Goal: Information Seeking & Learning: Learn about a topic

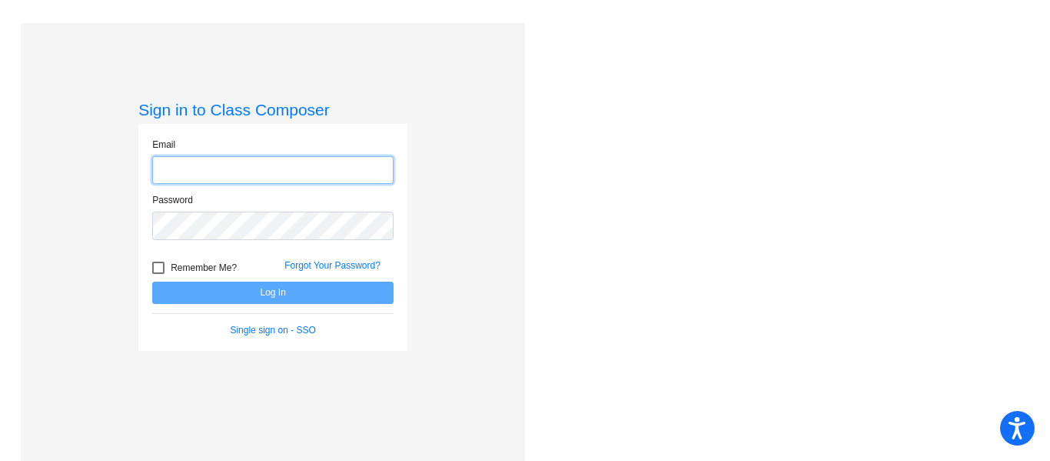
type input "[EMAIL_ADDRESS][DOMAIN_NAME]"
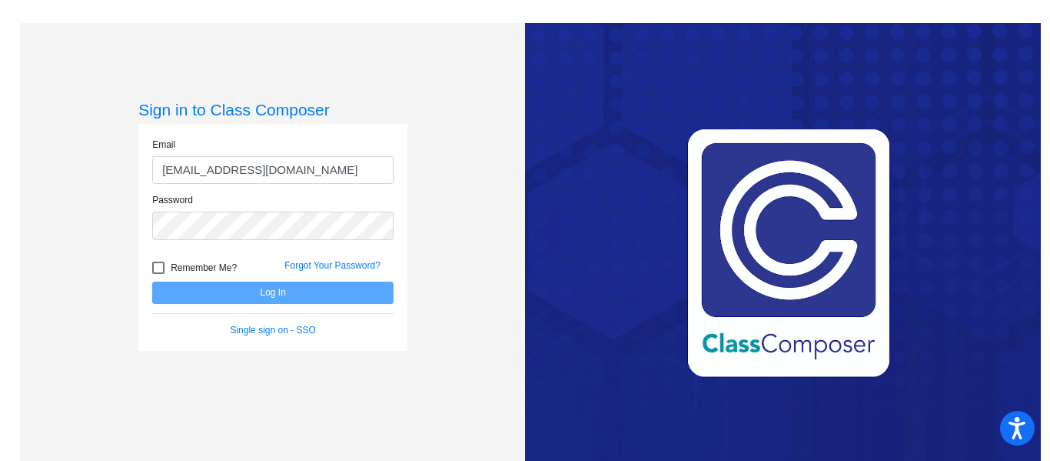
click at [312, 172] on input "[EMAIL_ADDRESS][DOMAIN_NAME]" at bounding box center [272, 170] width 241 height 28
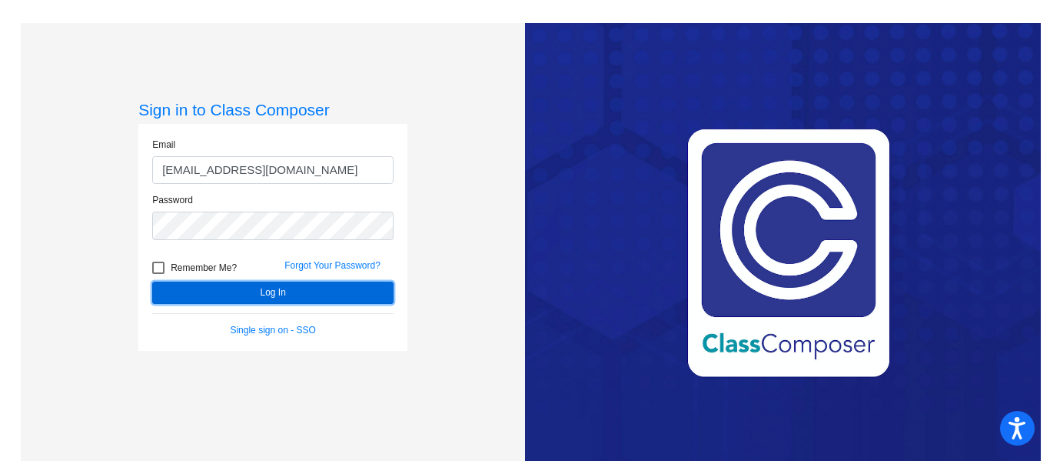
click at [175, 301] on button "Log In" at bounding box center [272, 292] width 241 height 22
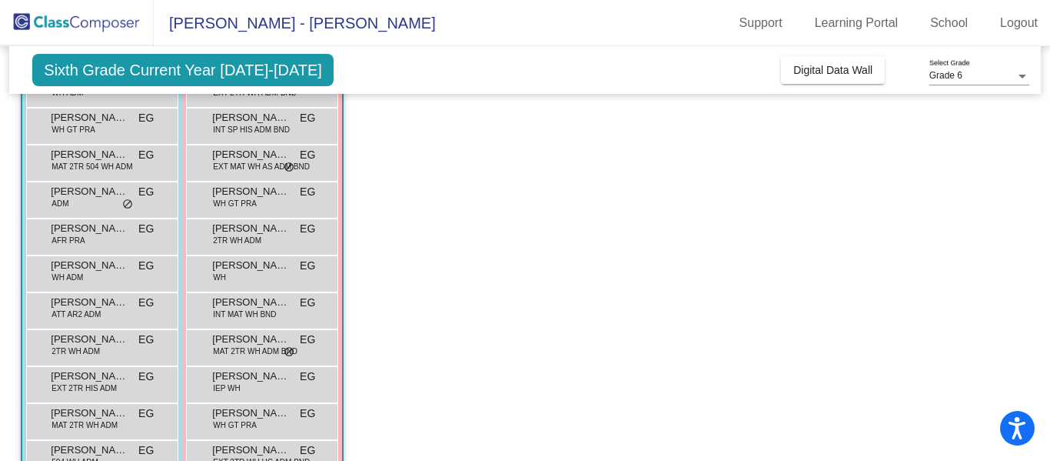
scroll to position [1934, 0]
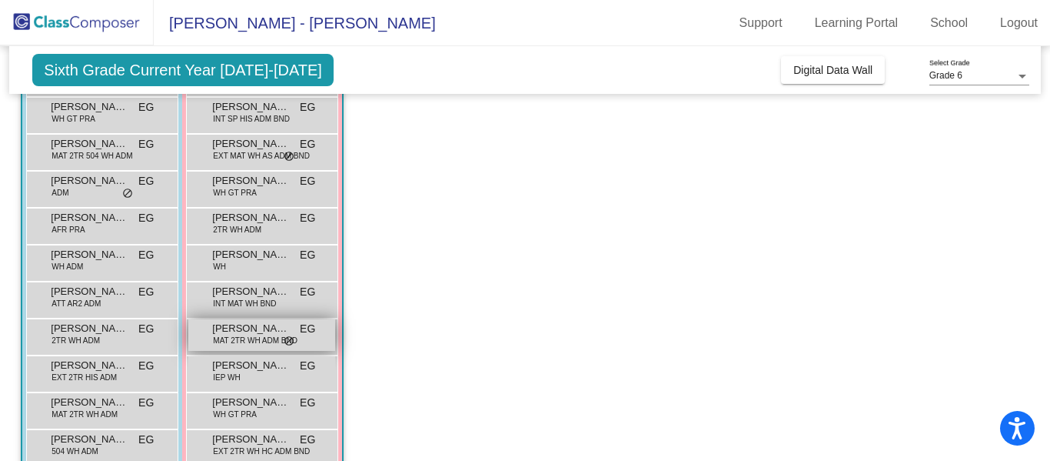
click at [271, 332] on span "[PERSON_NAME]" at bounding box center [250, 328] width 77 height 15
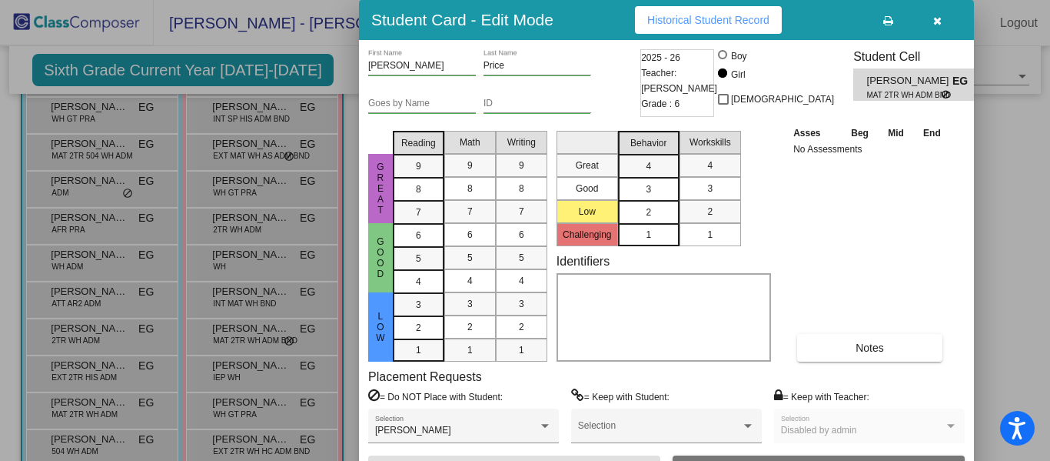
click at [657, 216] on div "2" at bounding box center [649, 212] width 30 height 23
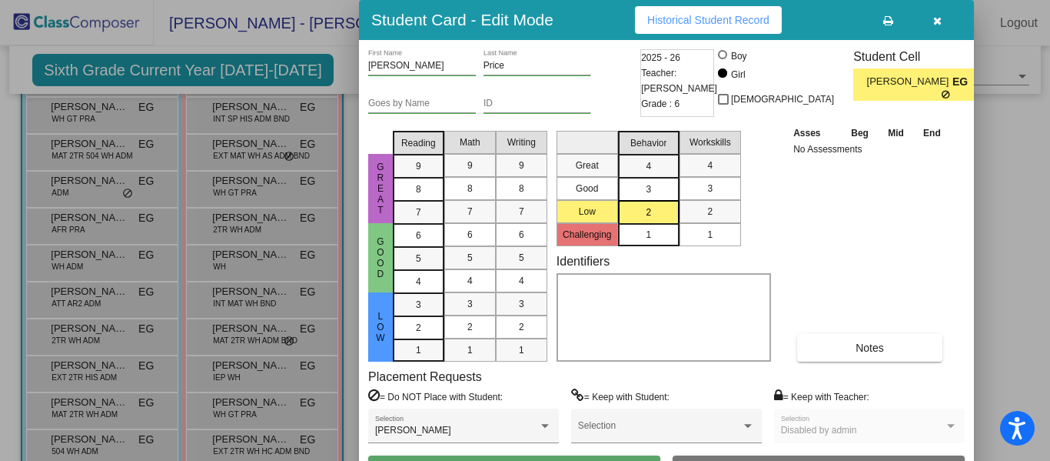
click at [657, 216] on div "2" at bounding box center [649, 212] width 30 height 23
click at [897, 187] on div "Asses Beg Mid End No Assessments Notes" at bounding box center [870, 243] width 161 height 237
click at [650, 208] on span "2" at bounding box center [648, 212] width 5 height 14
click at [777, 374] on div "Placement Requests = Do NOT Place with Student: [PERSON_NAME] Selection = Keep …" at bounding box center [666, 412] width 597 height 86
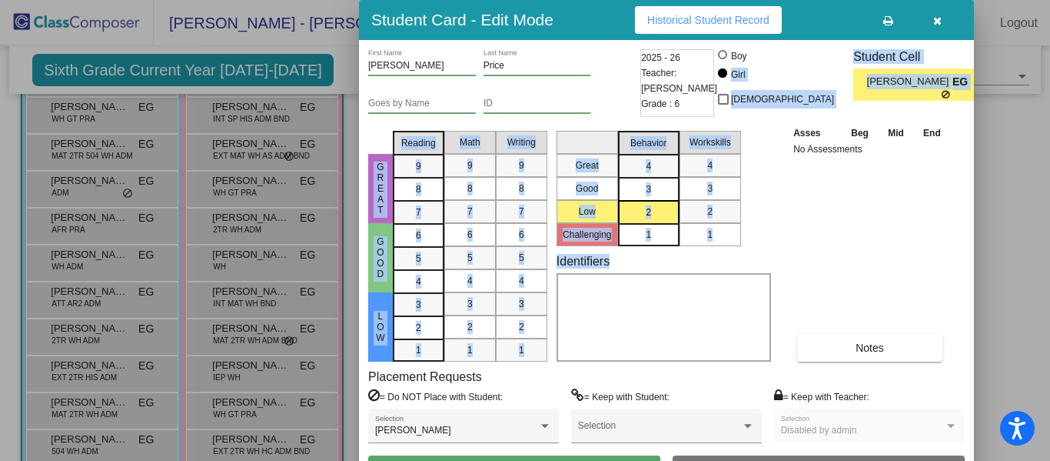
drag, startPoint x: 833, startPoint y: 205, endPoint x: 807, endPoint y: 59, distance: 148.4
click at [807, 59] on div "[PERSON_NAME] First Name Price Last Name Goes by Name ID 2025 - 26 Teacher: [PE…" at bounding box center [666, 266] width 597 height 434
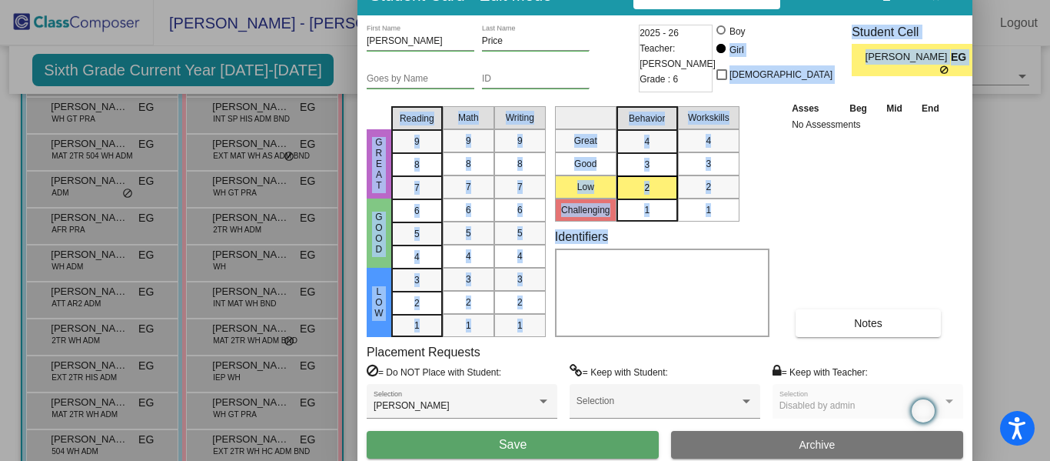
drag, startPoint x: 570, startPoint y: 25, endPoint x: 567, endPoint y: -6, distance: 31.6
click at [567, 0] on html "Accessibility Screen-Reader Guide, Feedback, and Issue Reporting | New window […" at bounding box center [525, 230] width 1050 height 461
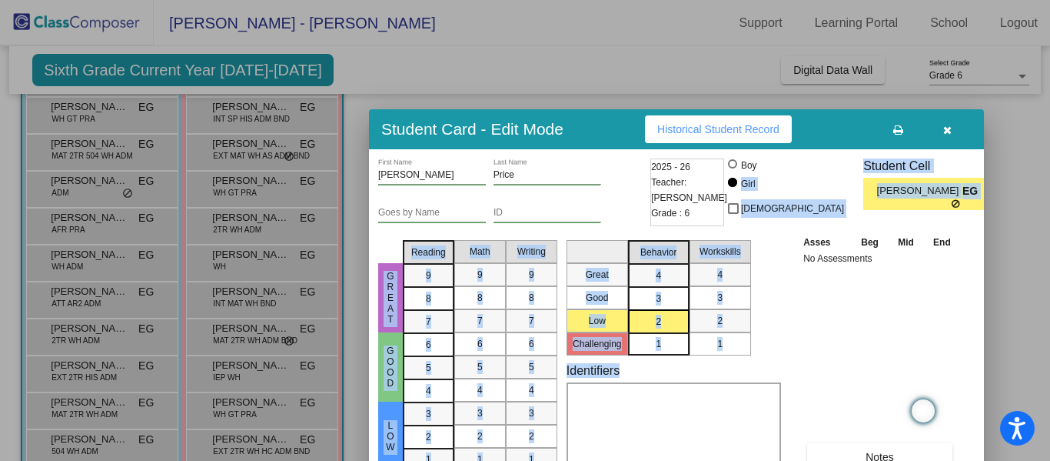
drag, startPoint x: 563, startPoint y: 2, endPoint x: 574, endPoint y: 143, distance: 141.2
click at [574, 143] on div "Student Card - Edit Mode Historical Student Record" at bounding box center [676, 129] width 615 height 40
click at [953, 128] on button "button" at bounding box center [946, 129] width 49 height 28
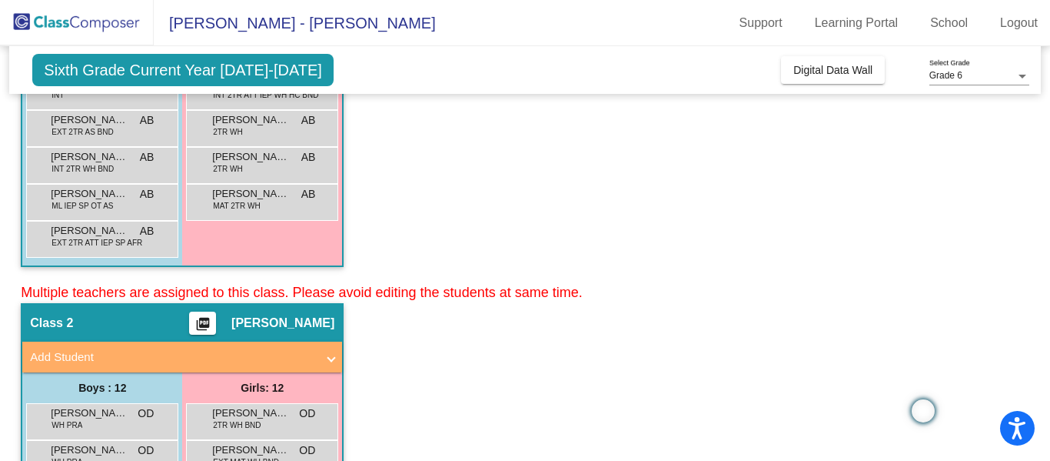
scroll to position [0, 0]
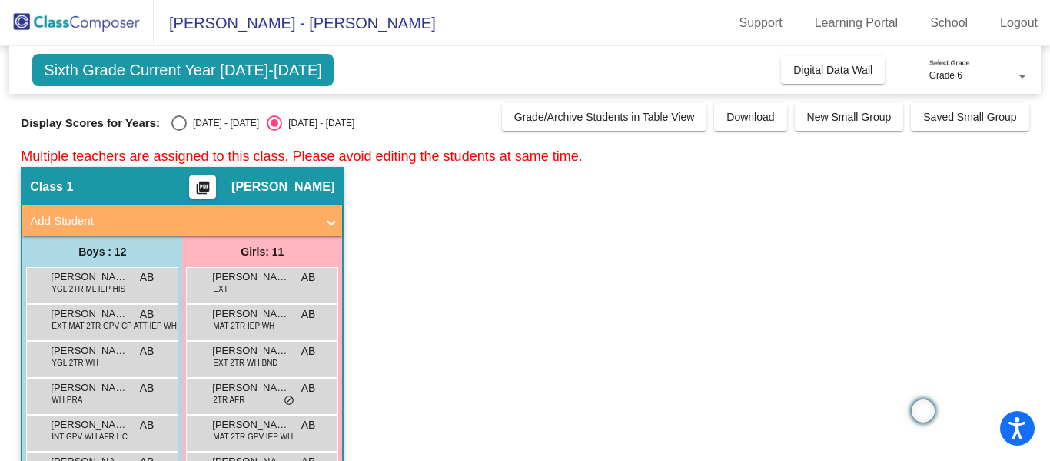
click at [980, 68] on div "Grade 6 Select Grade" at bounding box center [980, 72] width 100 height 26
click at [166, 122] on div at bounding box center [525, 230] width 1050 height 461
click at [171, 122] on div "Select an option" at bounding box center [178, 122] width 15 height 15
click at [178, 131] on input "[DATE] - [DATE]" at bounding box center [178, 131] width 1 height 1
radio input "true"
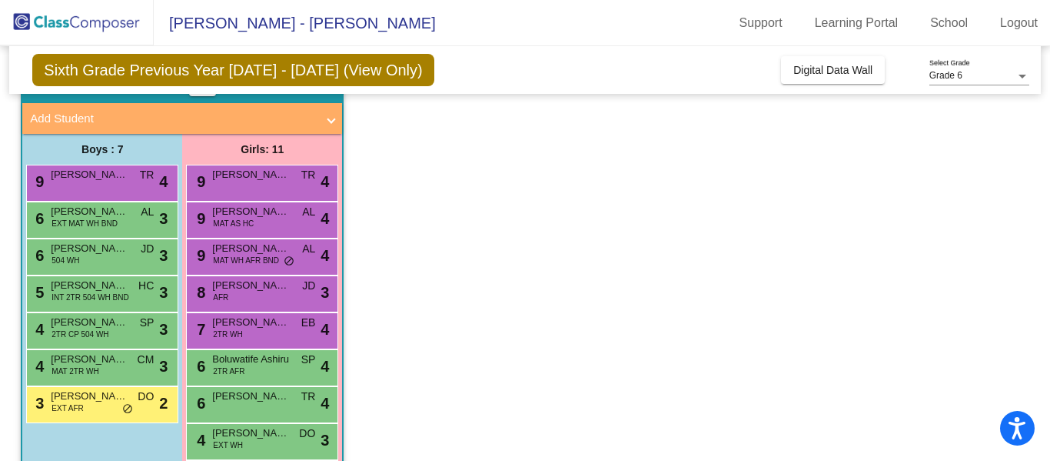
scroll to position [3447, 0]
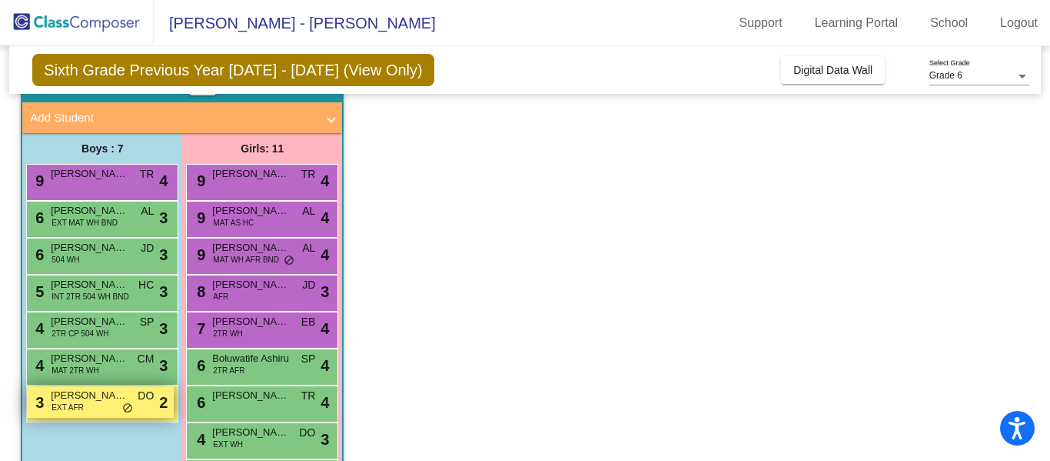
click at [91, 403] on div "3 [PERSON_NAME] EXT AFR DO lock do_not_disturb_alt 2" at bounding box center [100, 402] width 147 height 32
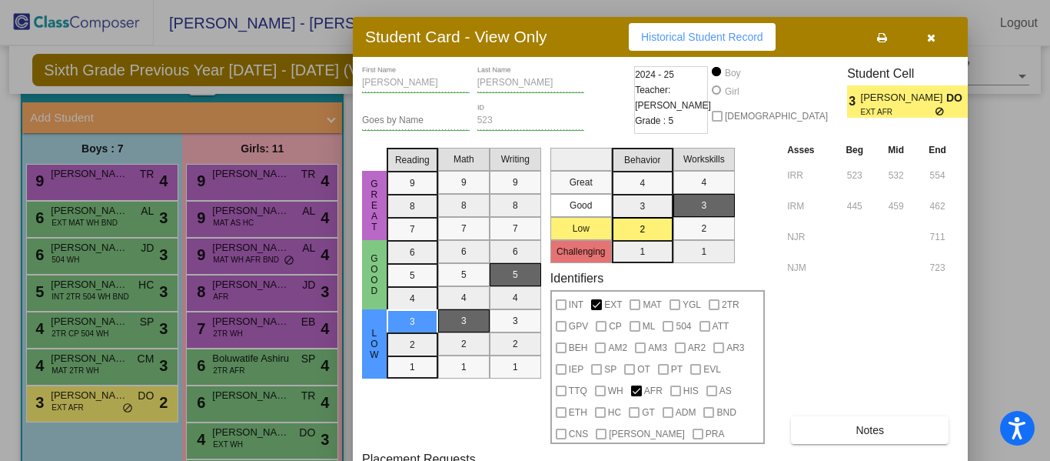
drag, startPoint x: 574, startPoint y: 15, endPoint x: 568, endPoint y: 32, distance: 18.0
click at [568, 32] on div "Student Card - View Only Historical Student Record" at bounding box center [660, 37] width 615 height 40
click at [927, 41] on icon "button" at bounding box center [931, 37] width 8 height 11
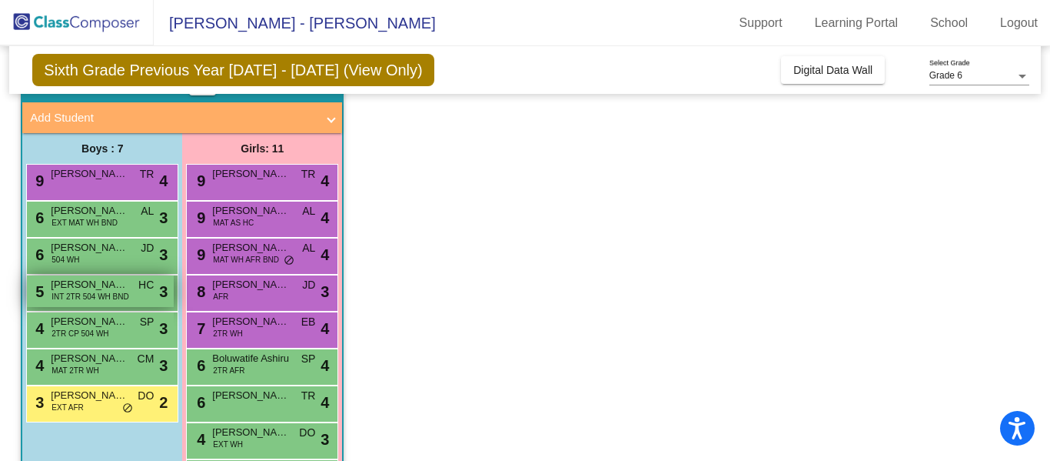
click at [63, 291] on span "INT 2TR 504 WH BND" at bounding box center [90, 297] width 77 height 12
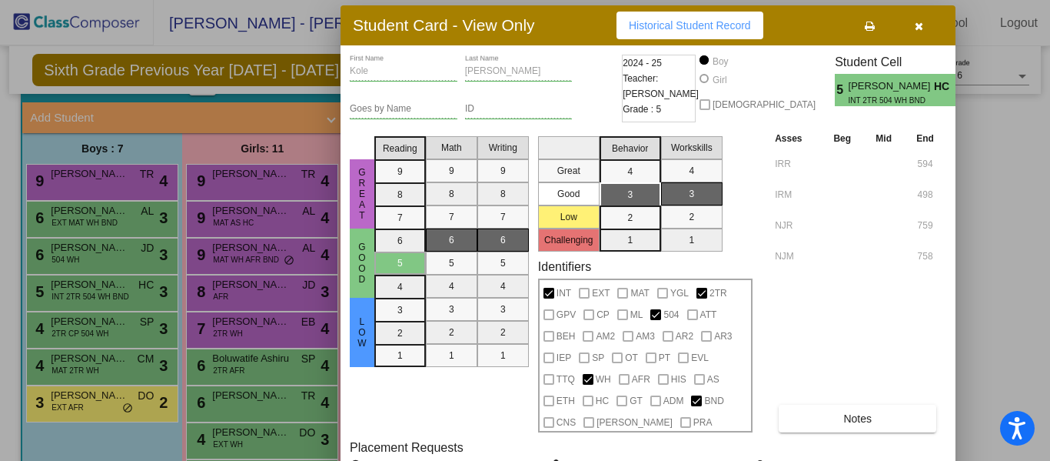
drag, startPoint x: 584, startPoint y: 18, endPoint x: 566, endPoint y: 23, distance: 19.2
click at [566, 23] on div "Student Card - View Only Historical Student Record" at bounding box center [648, 25] width 615 height 40
click at [681, 22] on span "Historical Student Record" at bounding box center [690, 25] width 122 height 12
click at [920, 26] on icon "button" at bounding box center [919, 26] width 8 height 11
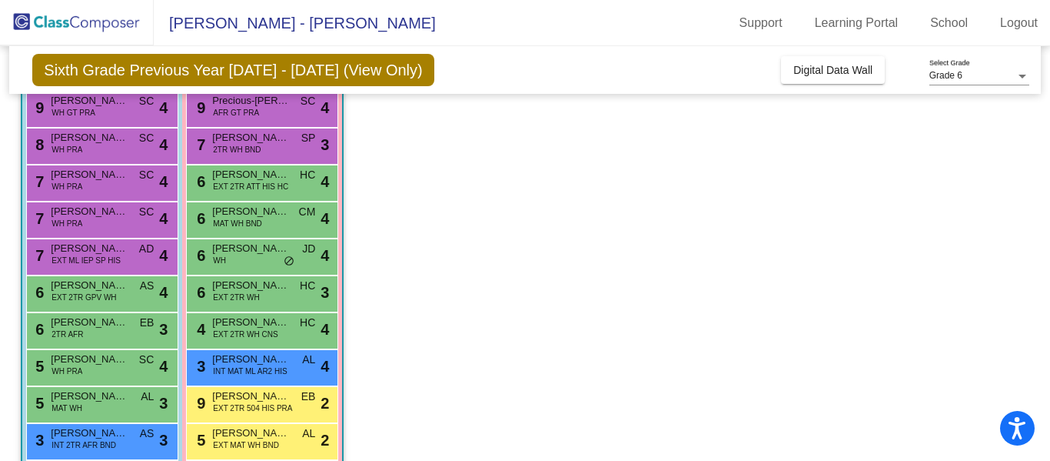
scroll to position [800, 0]
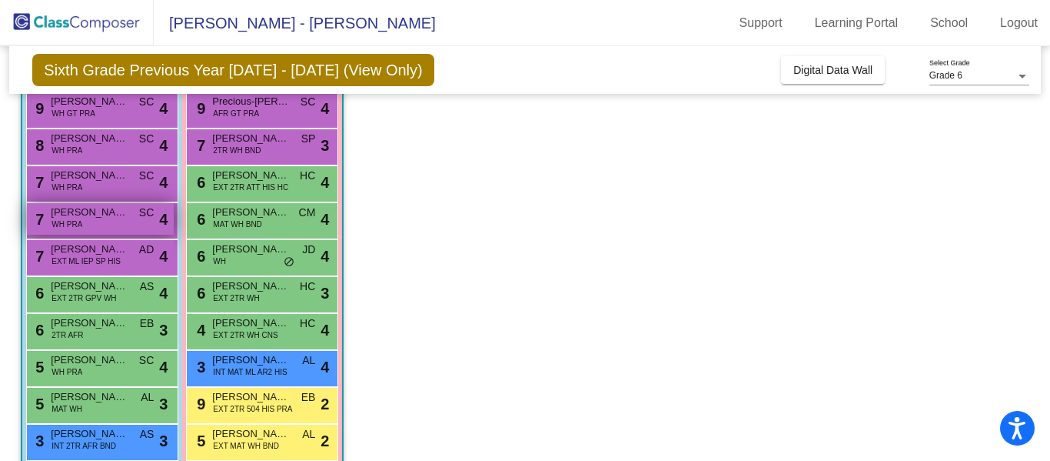
click at [98, 215] on span "[PERSON_NAME]" at bounding box center [89, 212] width 77 height 15
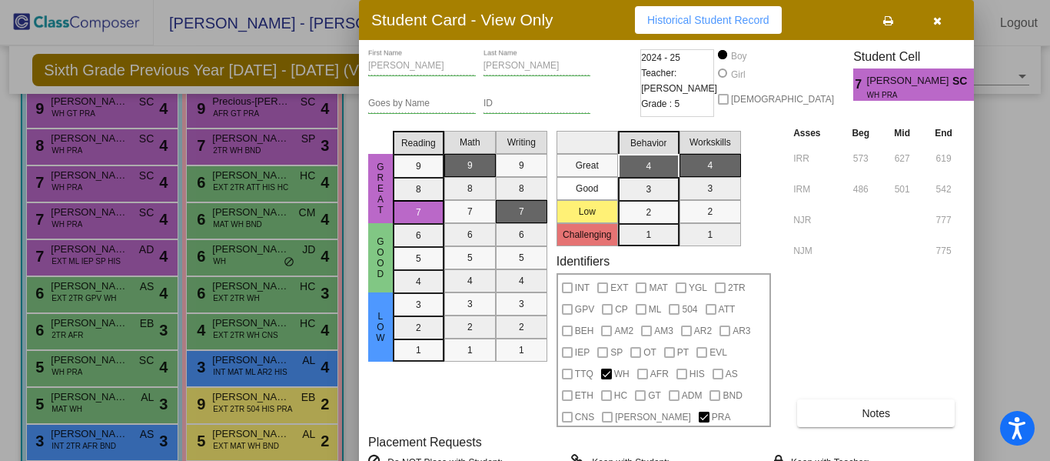
click at [939, 25] on icon "button" at bounding box center [937, 20] width 8 height 11
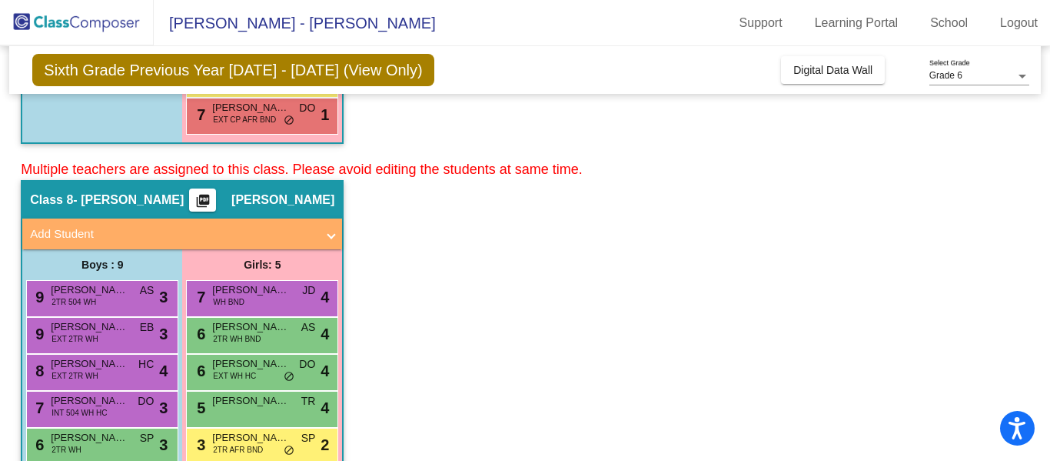
scroll to position [3879, 0]
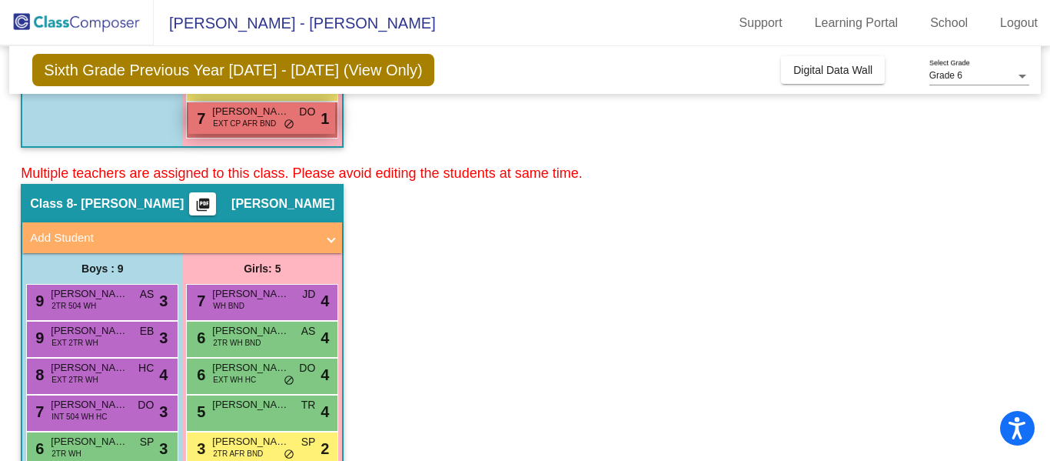
click at [297, 116] on div "7 [PERSON_NAME] EXT CP AFR BND DO lock do_not_disturb_alt 1" at bounding box center [261, 118] width 147 height 32
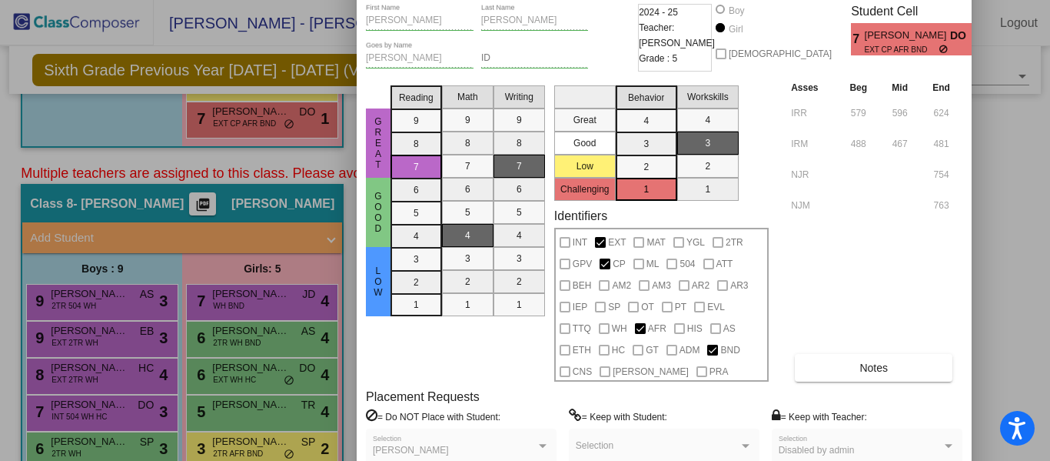
drag, startPoint x: 557, startPoint y: 35, endPoint x: 554, endPoint y: -7, distance: 42.3
click at [554, 0] on html "Accessibility Screen-Reader Guide, Feedback, and Issue Reporting | New window […" at bounding box center [525, 230] width 1050 height 461
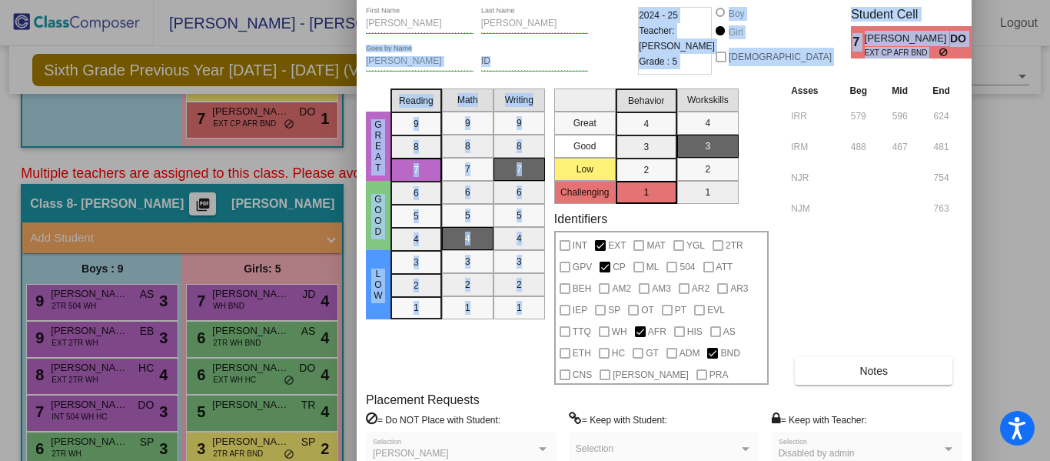
drag, startPoint x: 589, startPoint y: 8, endPoint x: 579, endPoint y: 103, distance: 95.9
click at [579, 103] on div "[PERSON_NAME] First Name [PERSON_NAME] Last Name [PERSON_NAME] Goes by Name ID …" at bounding box center [664, 256] width 597 height 499
click at [810, 265] on div "Asses Beg Mid End IRR 579 596 624 IRM 488 467 481 NJR 754 NJM 763 Notes" at bounding box center [874, 233] width 175 height 302
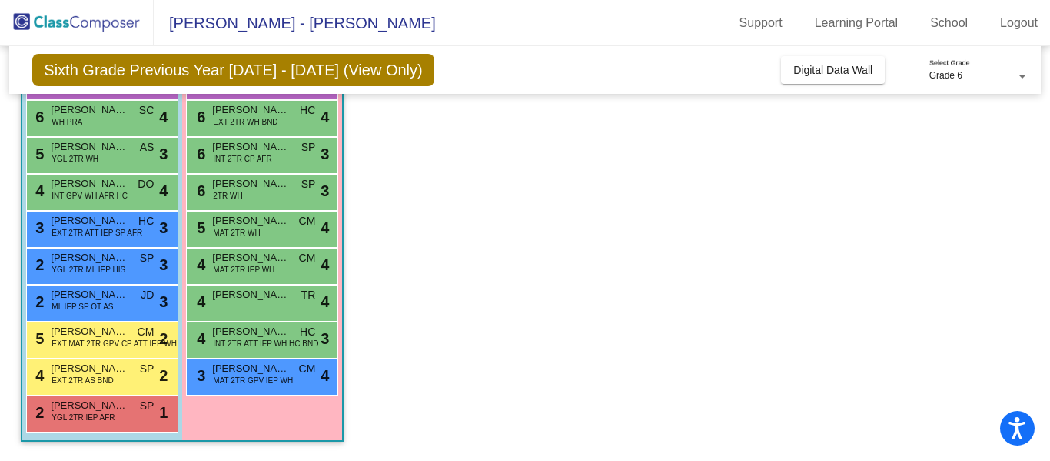
scroll to position [314, 0]
